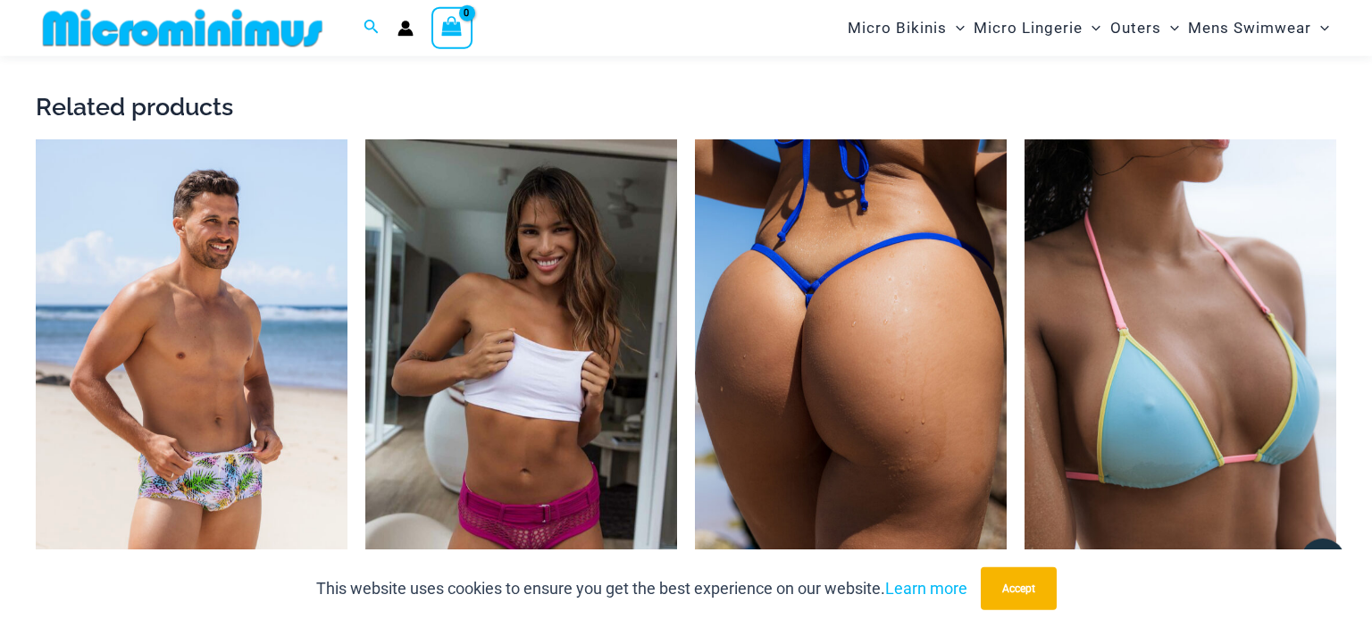
scroll to position [3443, 0]
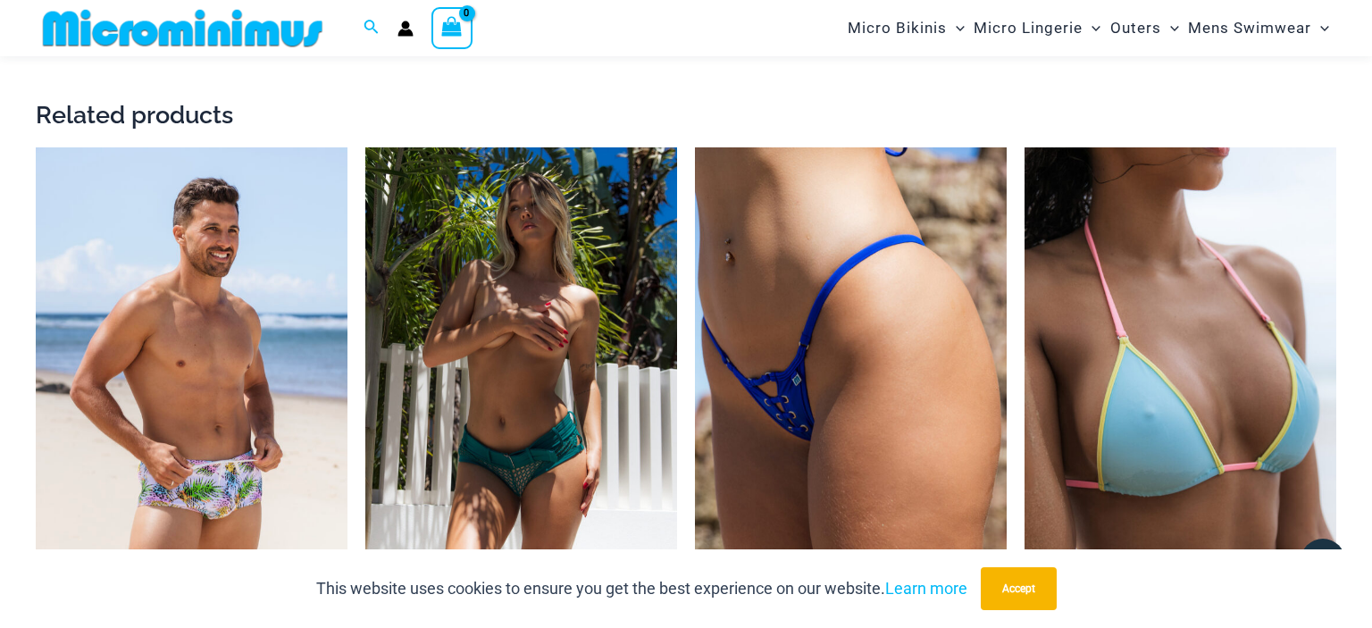
click at [590, 364] on img at bounding box center [521, 381] width 312 height 468
click at [540, 414] on img at bounding box center [521, 381] width 312 height 468
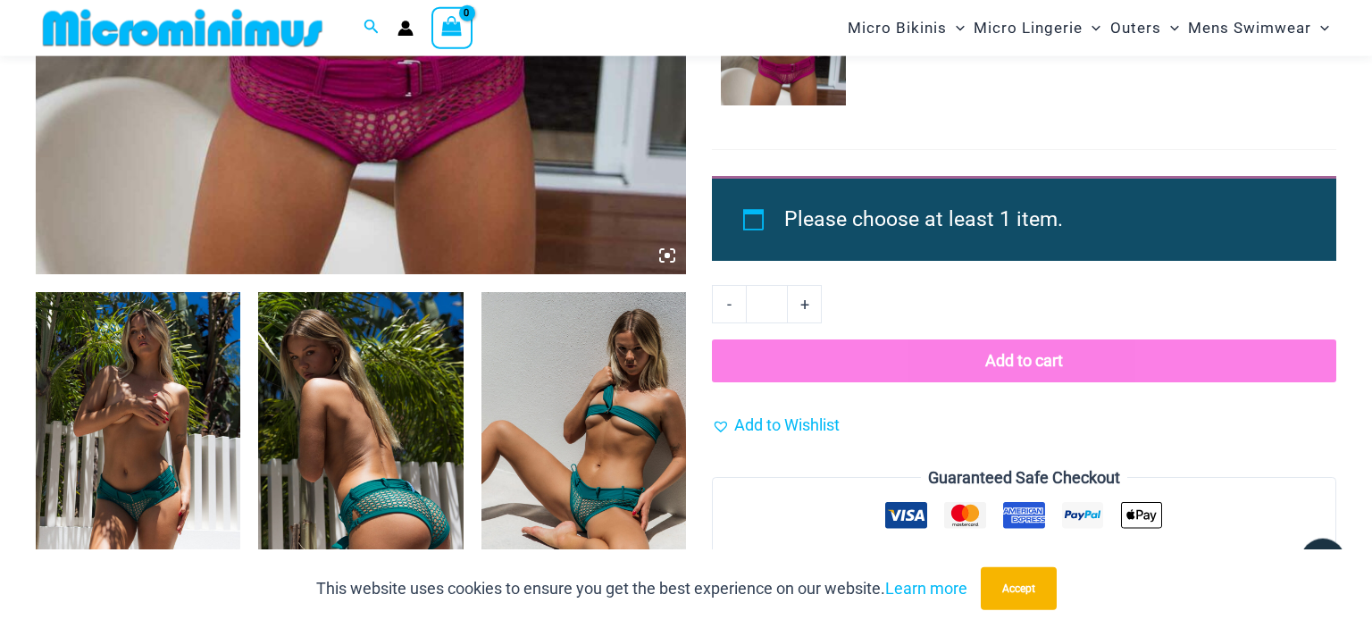
scroll to position [873, 0]
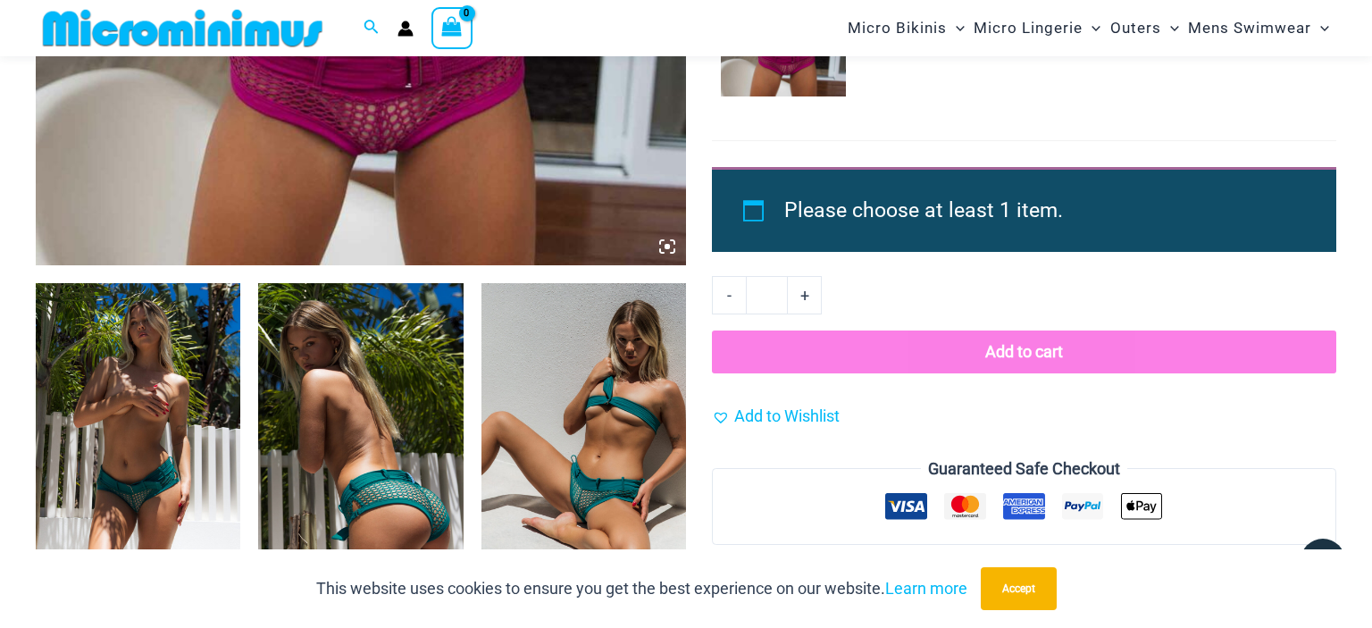
click at [174, 470] on img at bounding box center [138, 436] width 205 height 307
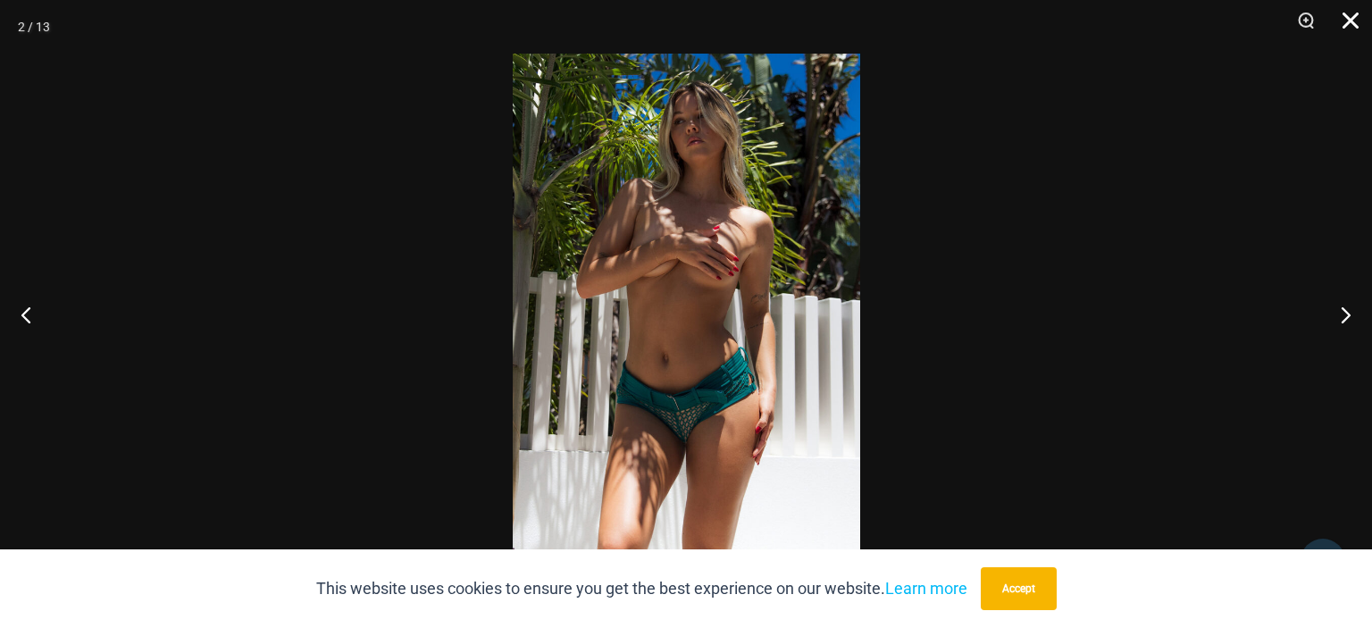
click at [1356, 11] on button "Close" at bounding box center [1344, 27] width 45 height 54
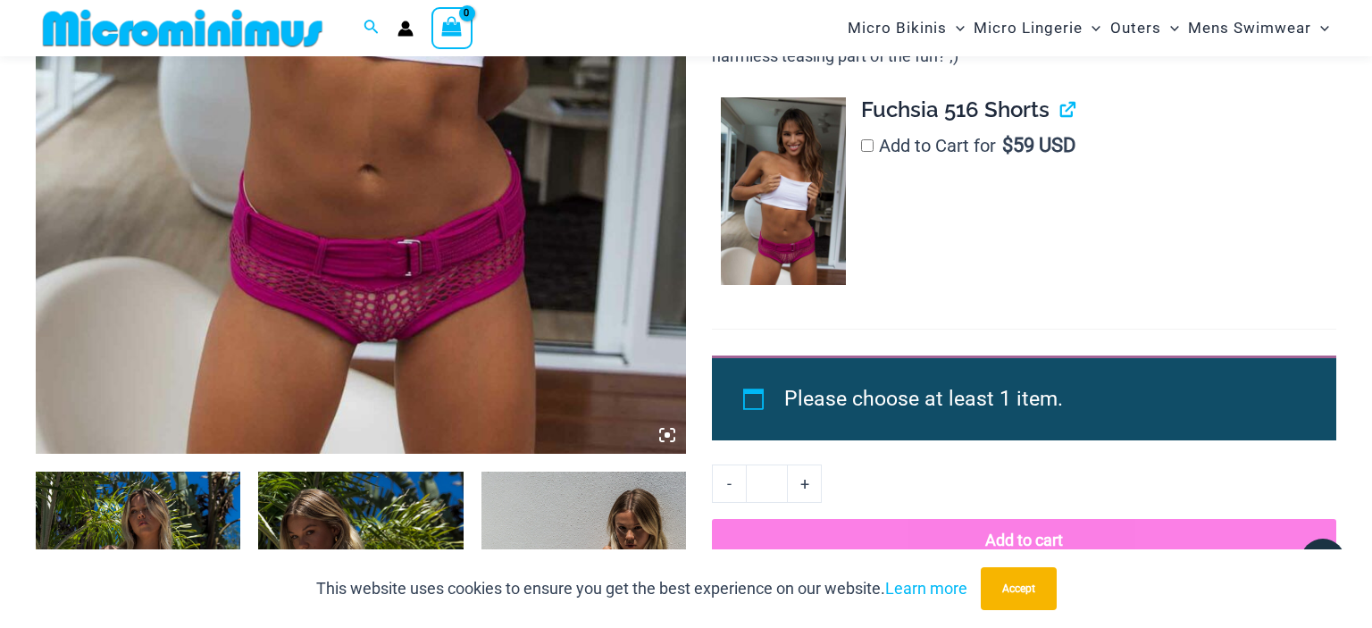
scroll to position [621, 0]
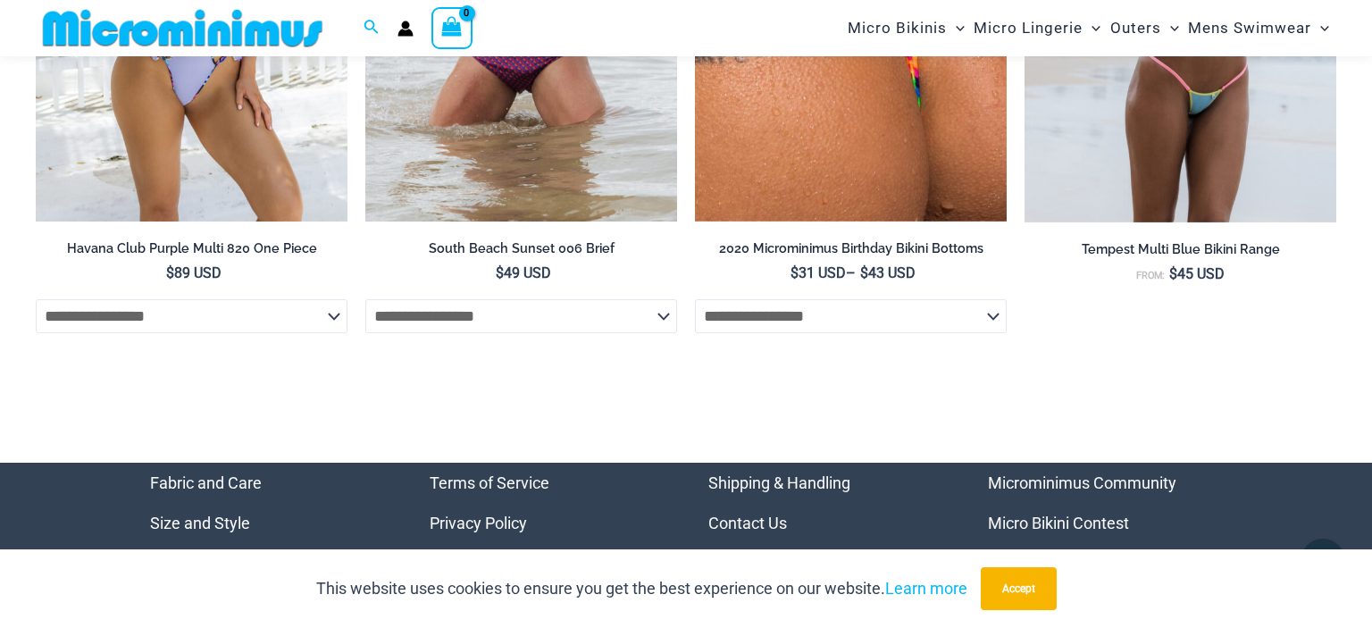
scroll to position [6140, 0]
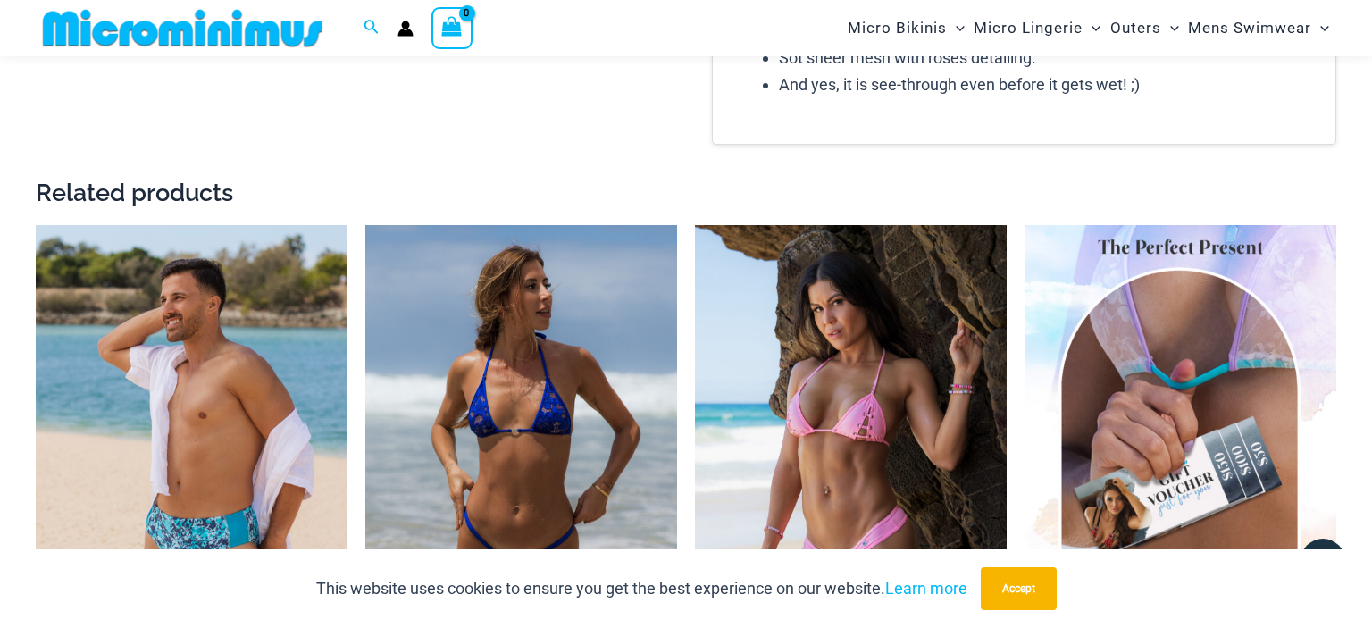
scroll to position [2688, 0]
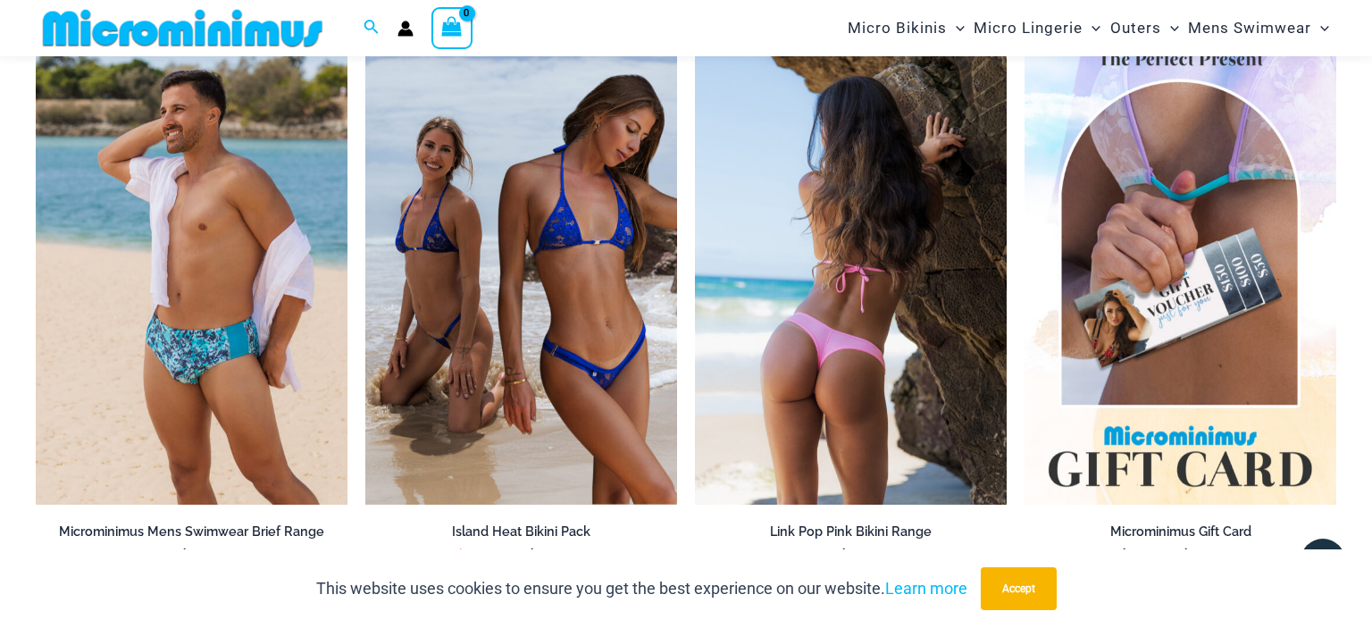
click at [891, 338] on img at bounding box center [851, 271] width 312 height 468
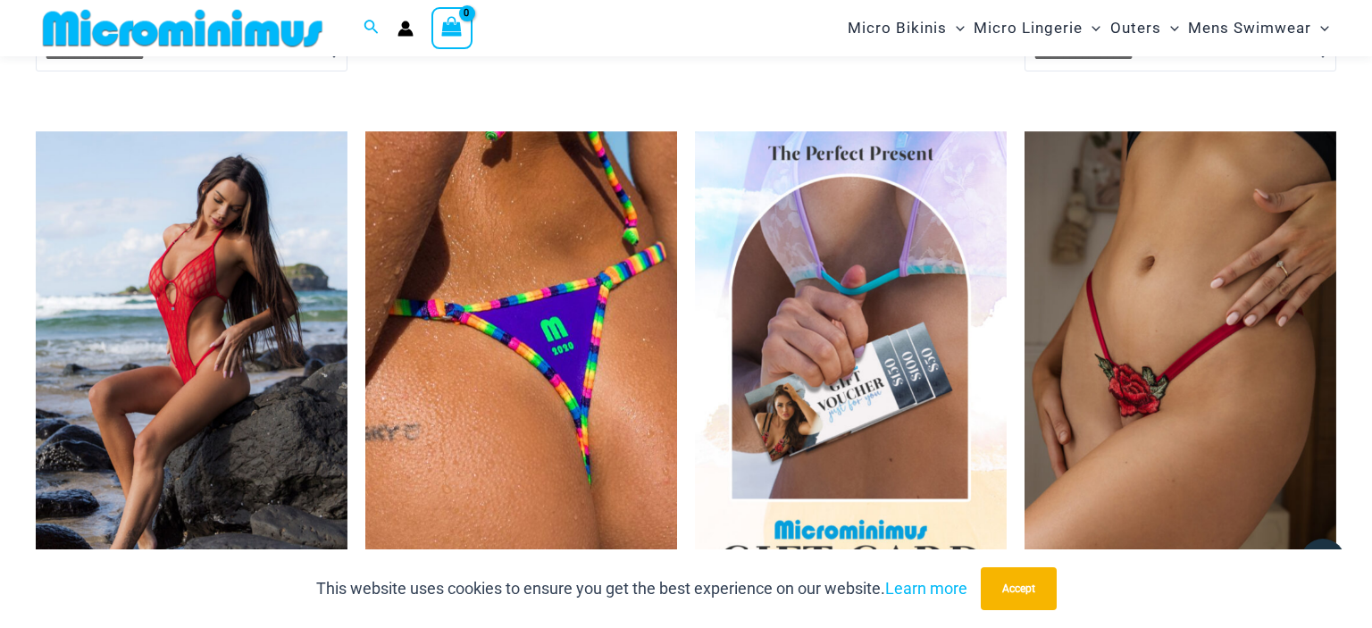
scroll to position [4574, 0]
